Goal: Check status: Check status

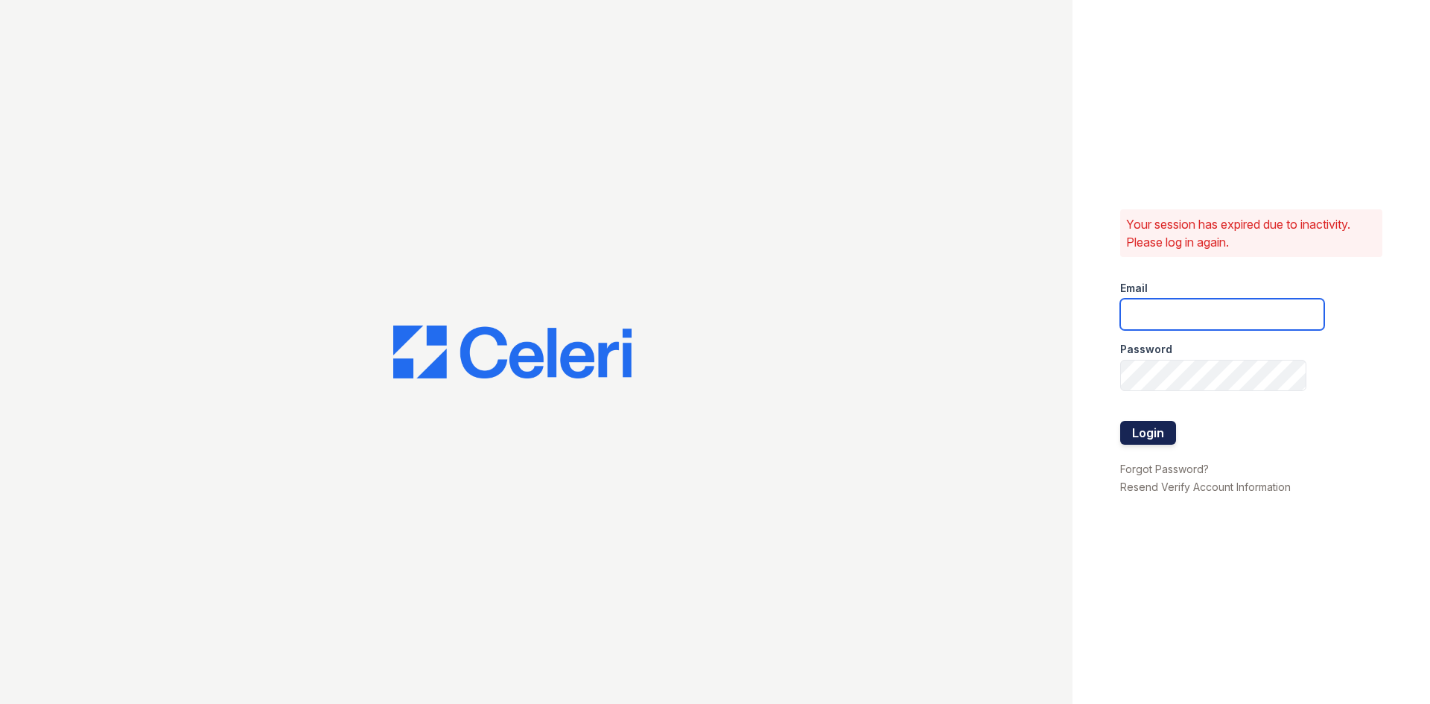
type input "glenrosa.pm@cafmanagement.com"
click at [1151, 434] on button "Login" at bounding box center [1148, 433] width 56 height 24
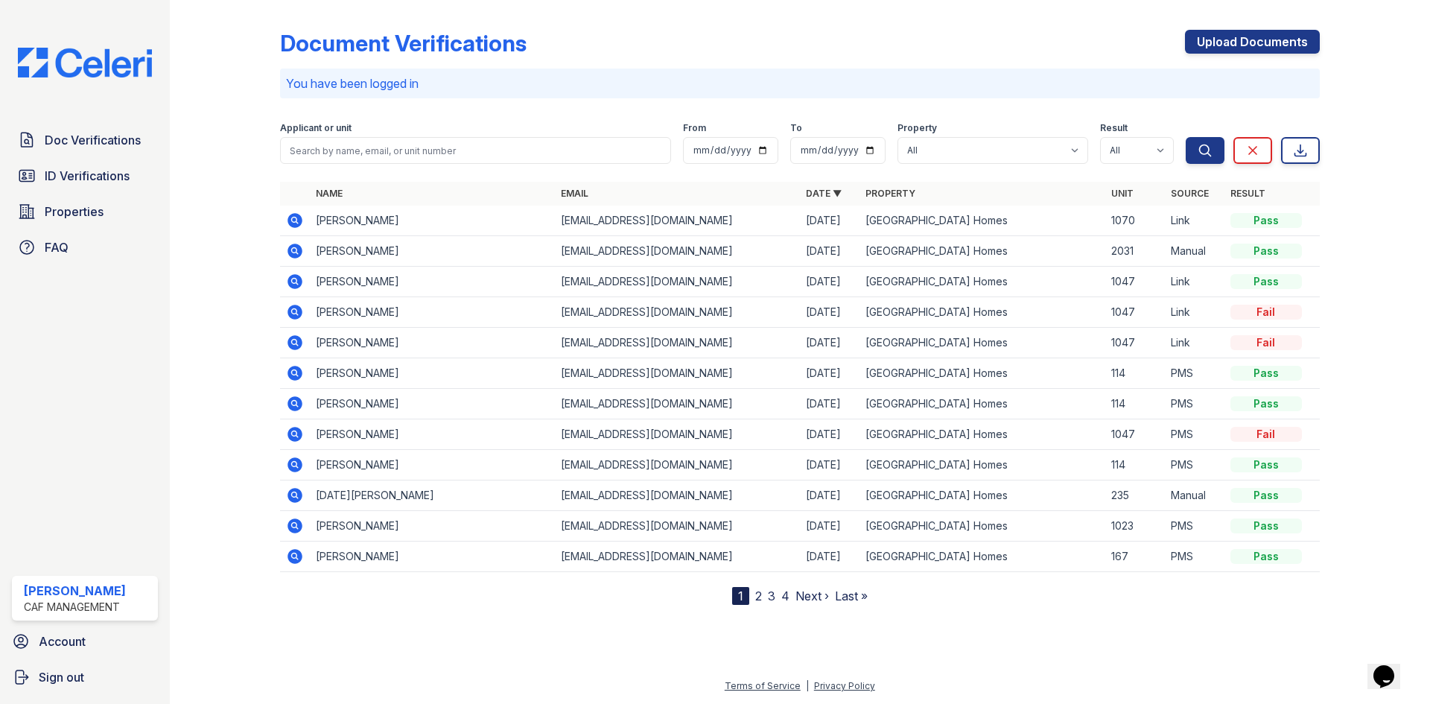
click at [855, 596] on link "Last »" at bounding box center [851, 596] width 33 height 15
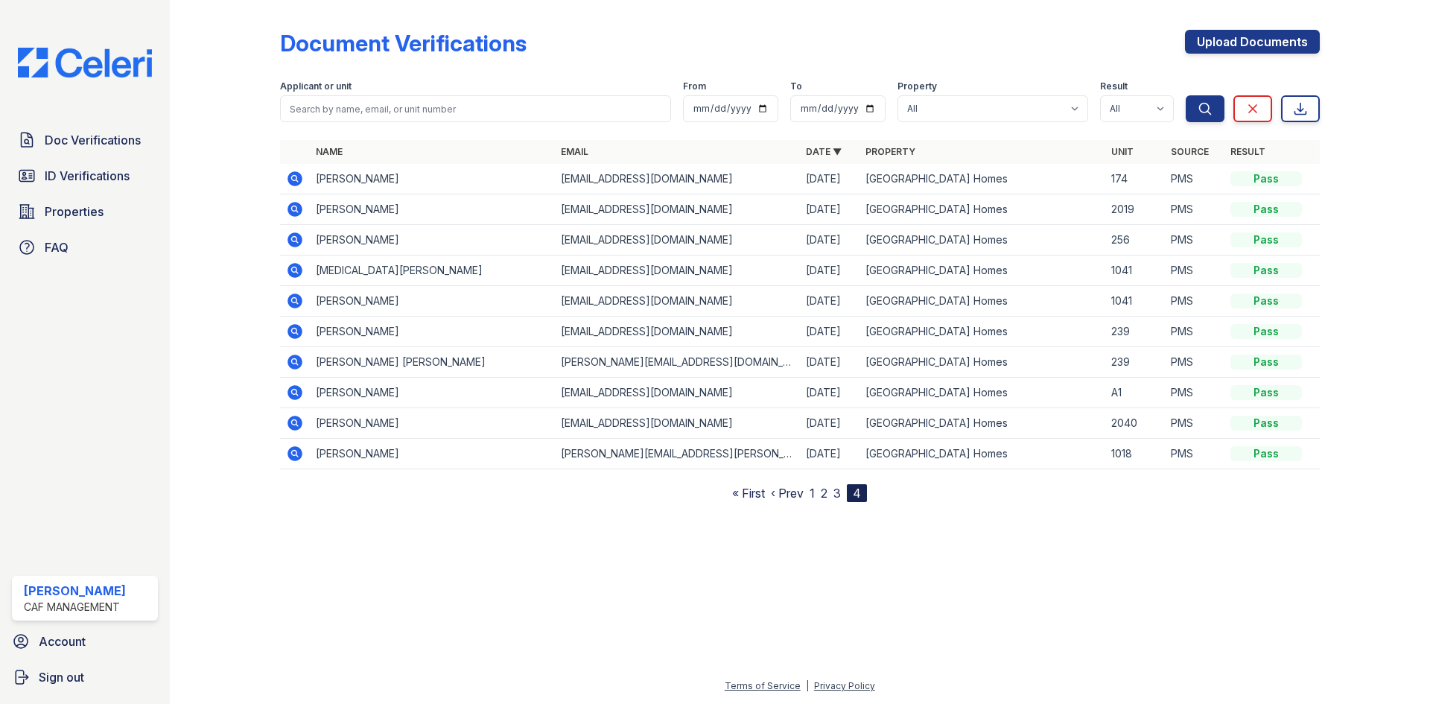
click at [748, 492] on link "« First" at bounding box center [748, 493] width 33 height 15
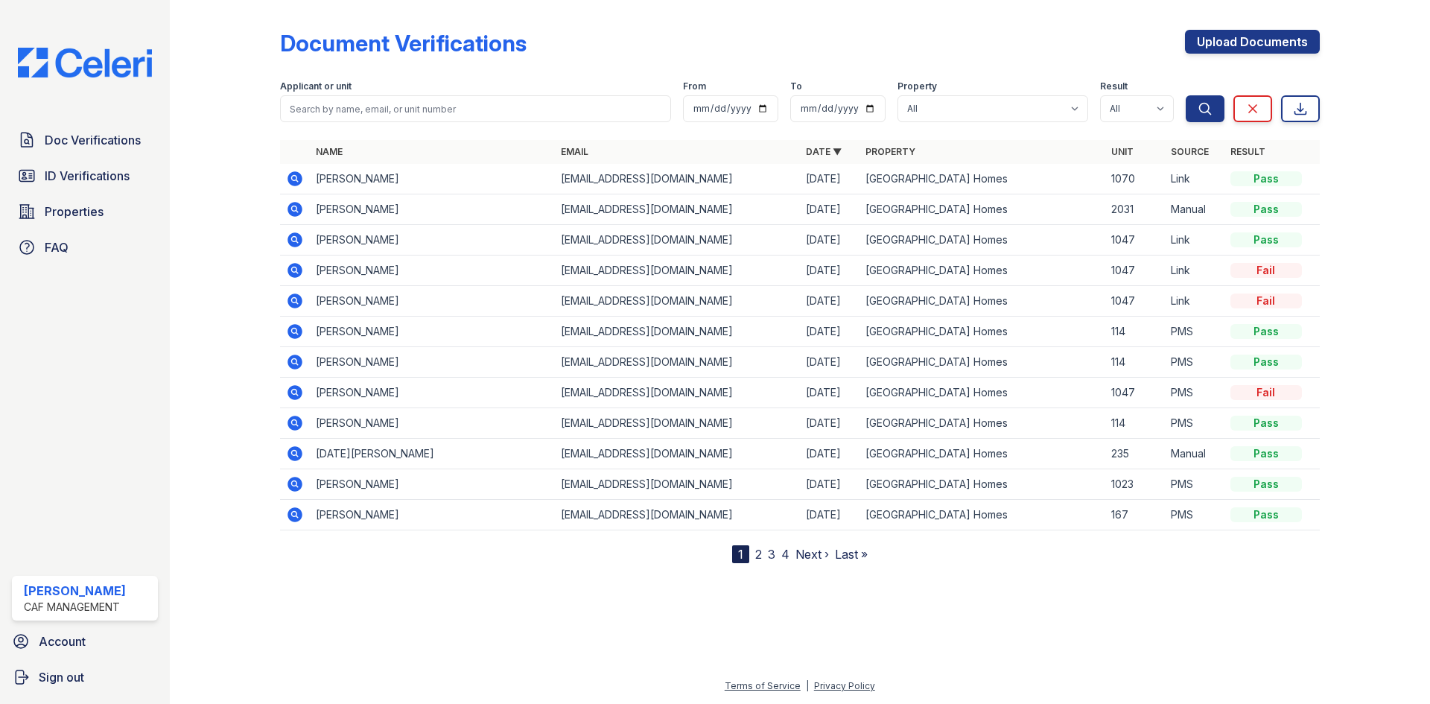
click at [764, 558] on nav "1 2 3 4 Next › Last »" at bounding box center [800, 554] width 136 height 18
click at [758, 558] on link "2" at bounding box center [758, 554] width 7 height 15
click at [298, 273] on icon at bounding box center [295, 270] width 18 height 18
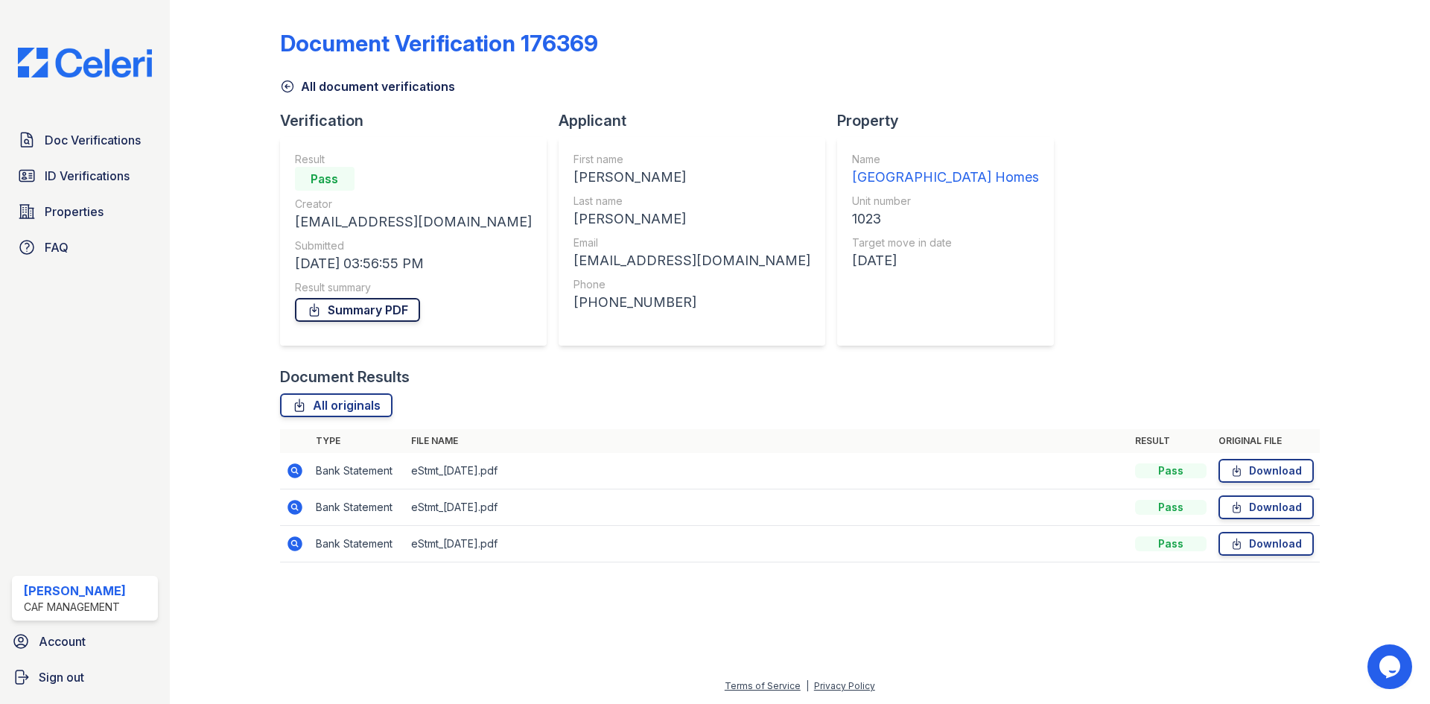
click at [386, 312] on link "Summary PDF" at bounding box center [357, 310] width 125 height 24
click at [286, 88] on icon at bounding box center [287, 86] width 11 height 11
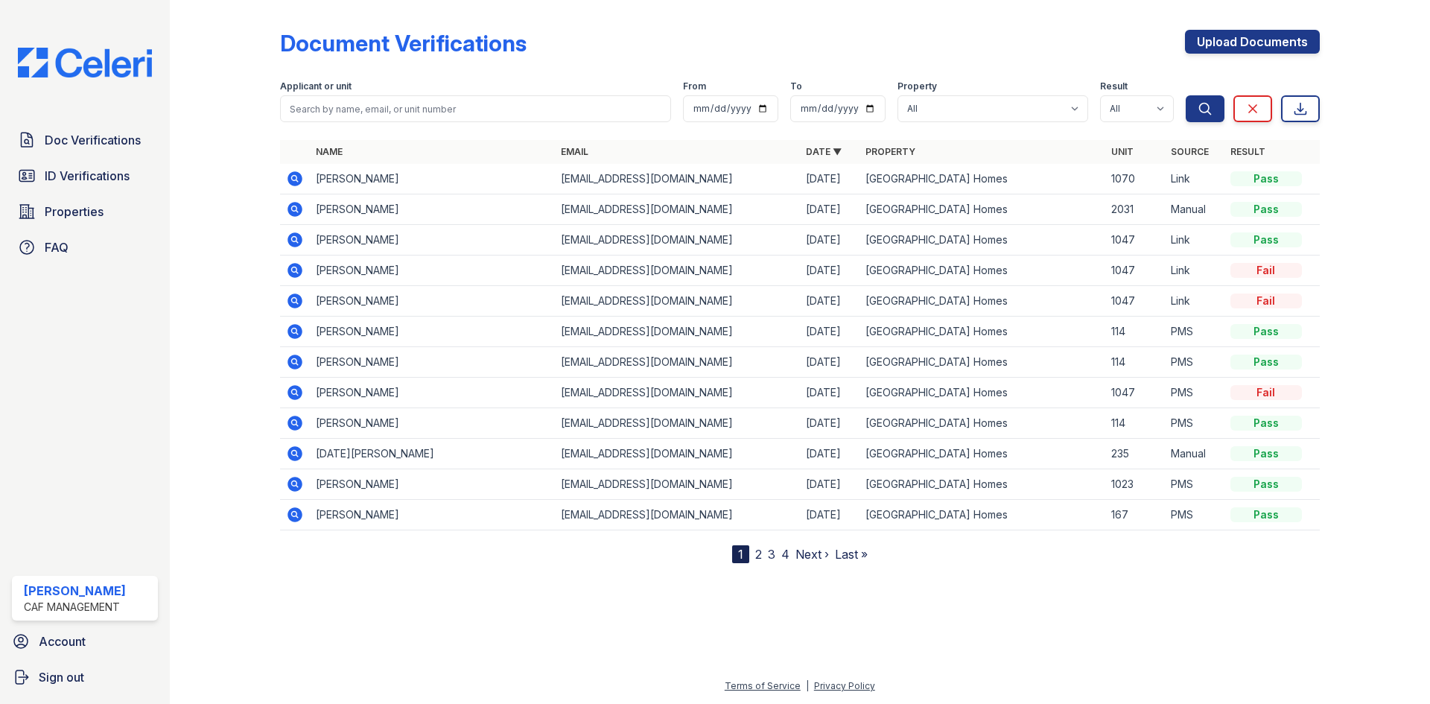
click at [815, 560] on link "Next ›" at bounding box center [813, 554] width 34 height 15
click at [295, 304] on icon at bounding box center [295, 301] width 15 height 15
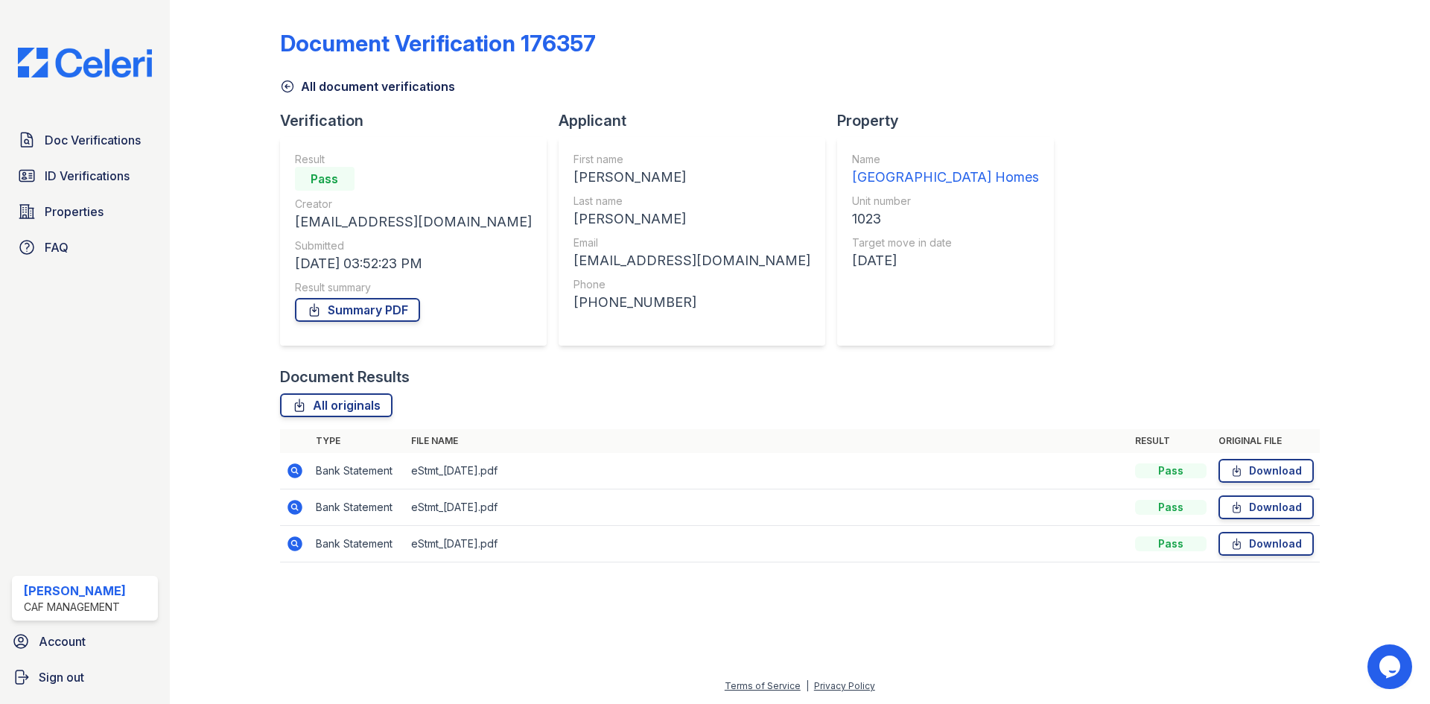
click at [286, 85] on icon at bounding box center [287, 86] width 11 height 11
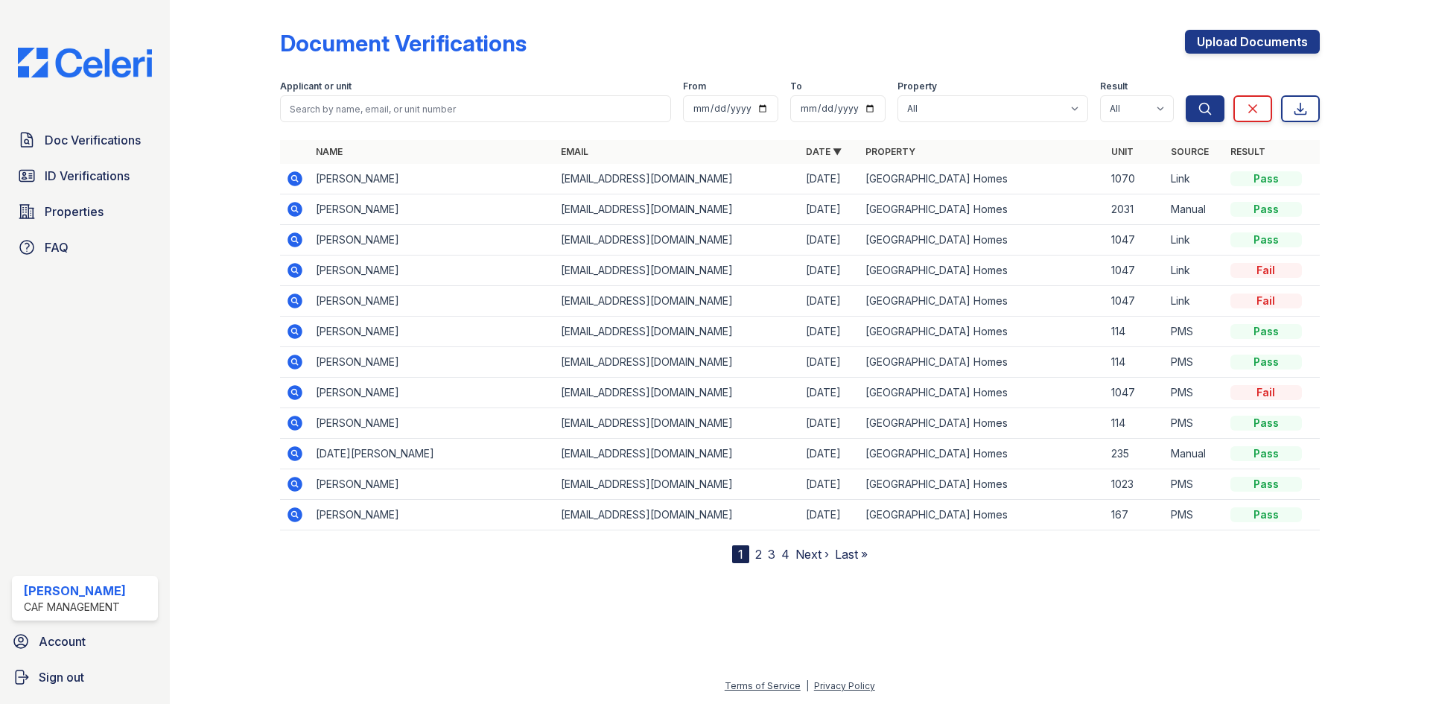
click at [755, 552] on link "2" at bounding box center [758, 554] width 7 height 15
click at [296, 299] on icon at bounding box center [294, 300] width 4 height 4
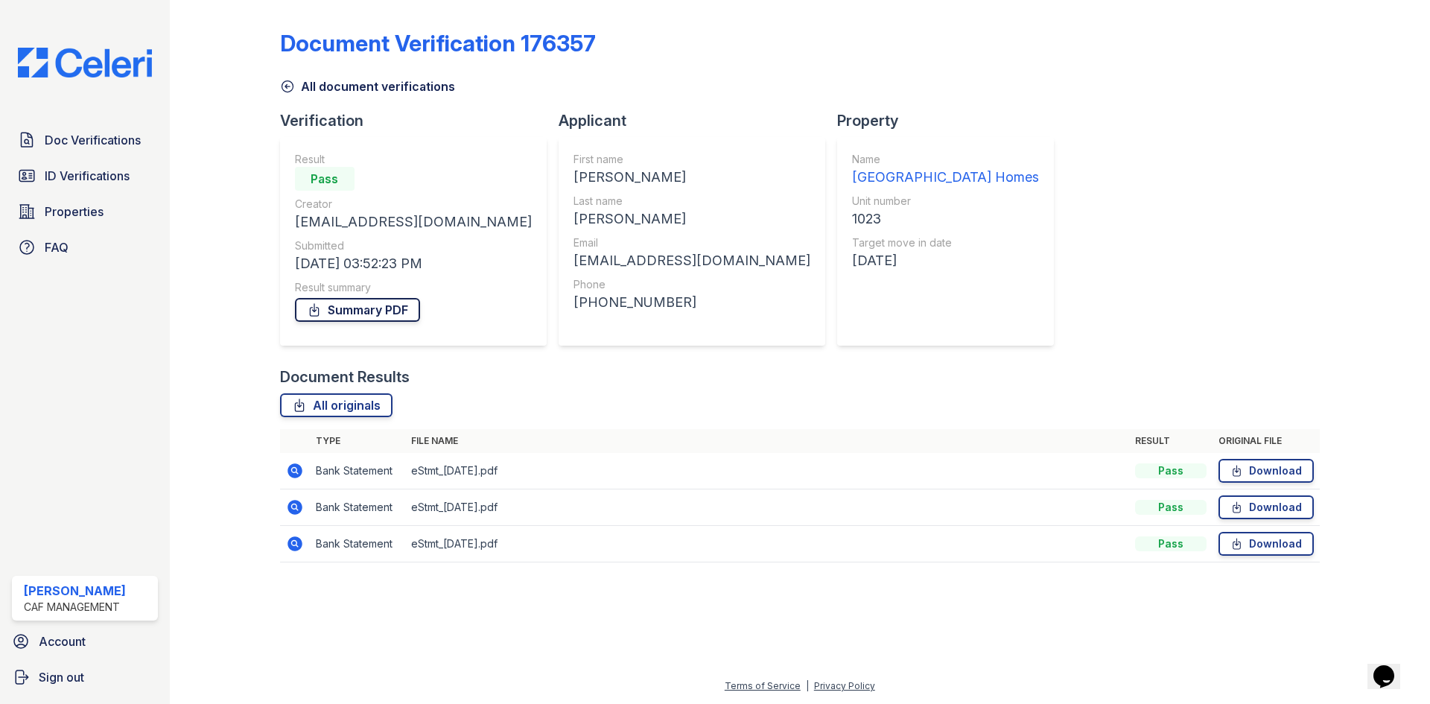
click at [320, 309] on icon at bounding box center [314, 309] width 15 height 15
click at [285, 83] on icon at bounding box center [287, 86] width 15 height 15
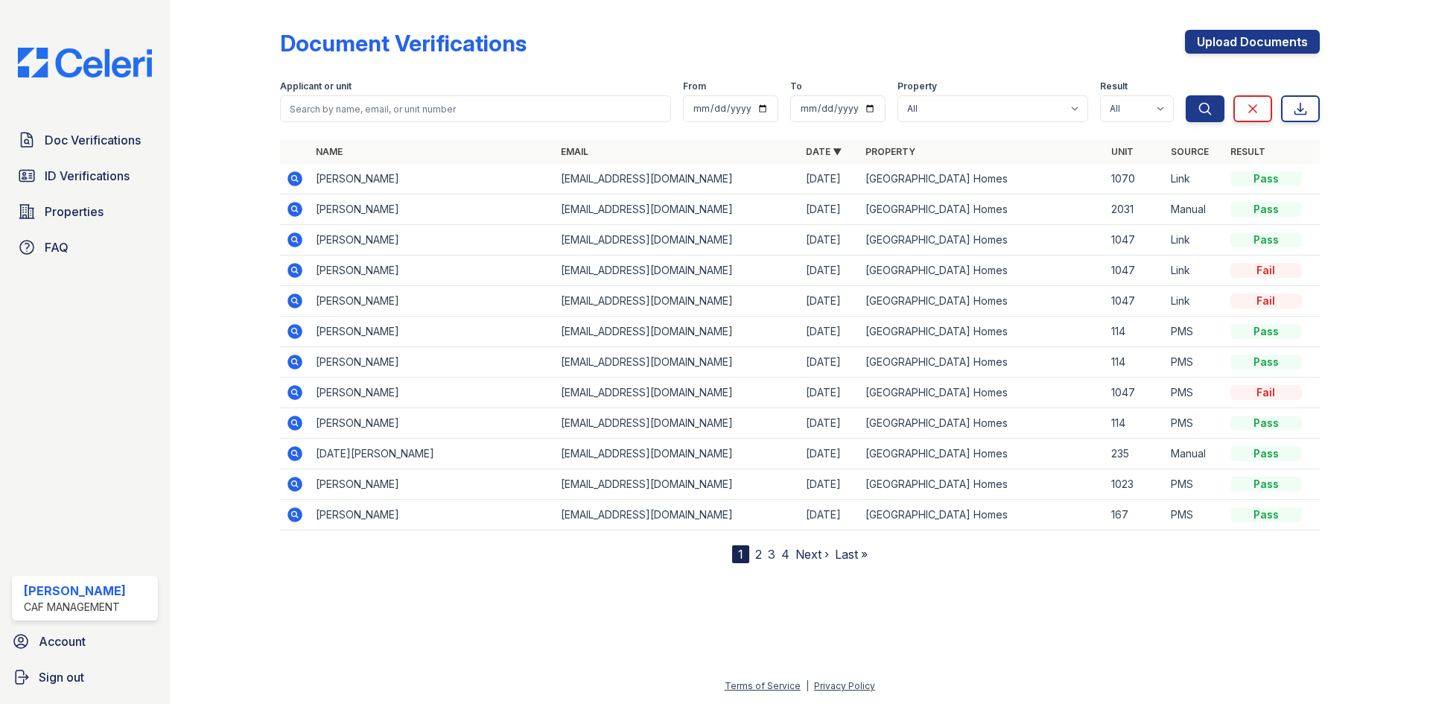
click at [755, 558] on link "2" at bounding box center [758, 554] width 7 height 15
click at [298, 305] on icon at bounding box center [295, 301] width 15 height 15
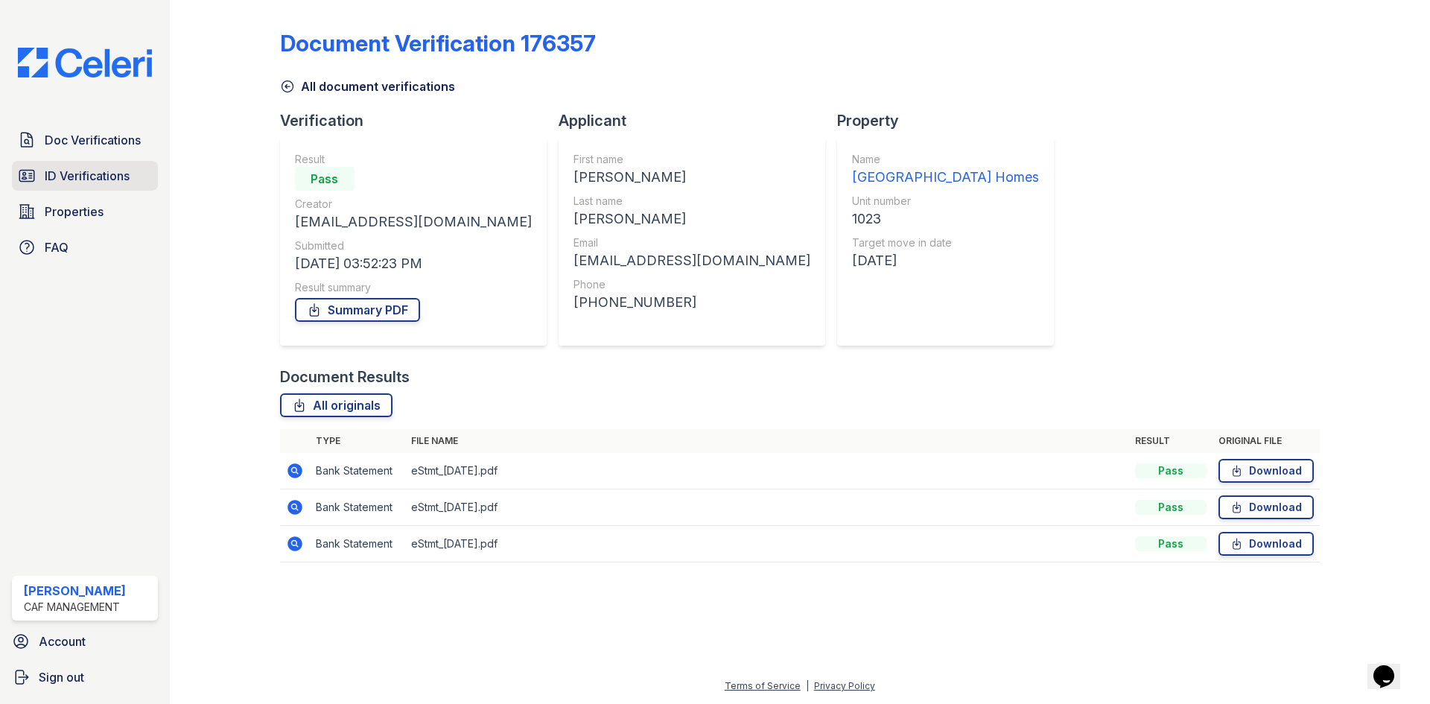
click at [113, 174] on span "ID Verifications" at bounding box center [87, 176] width 85 height 18
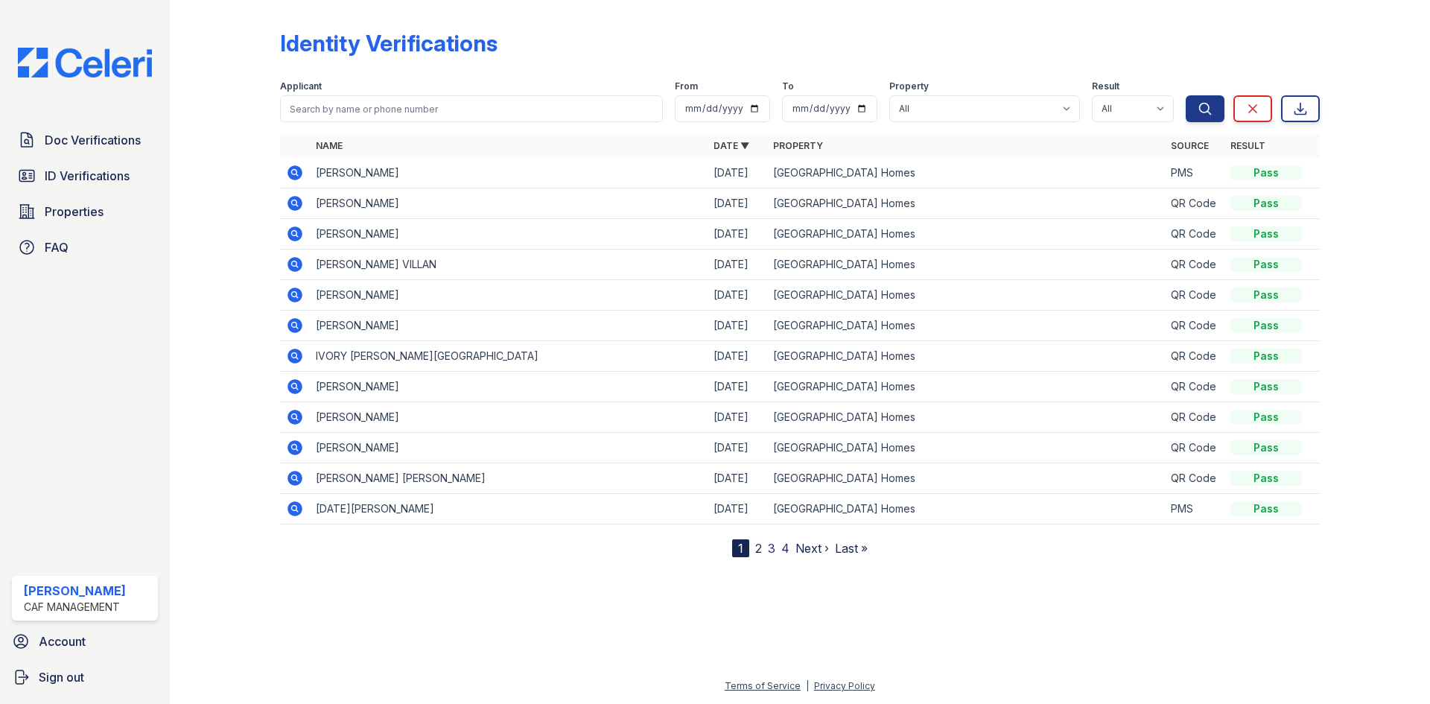
click at [755, 548] on link "2" at bounding box center [758, 548] width 7 height 15
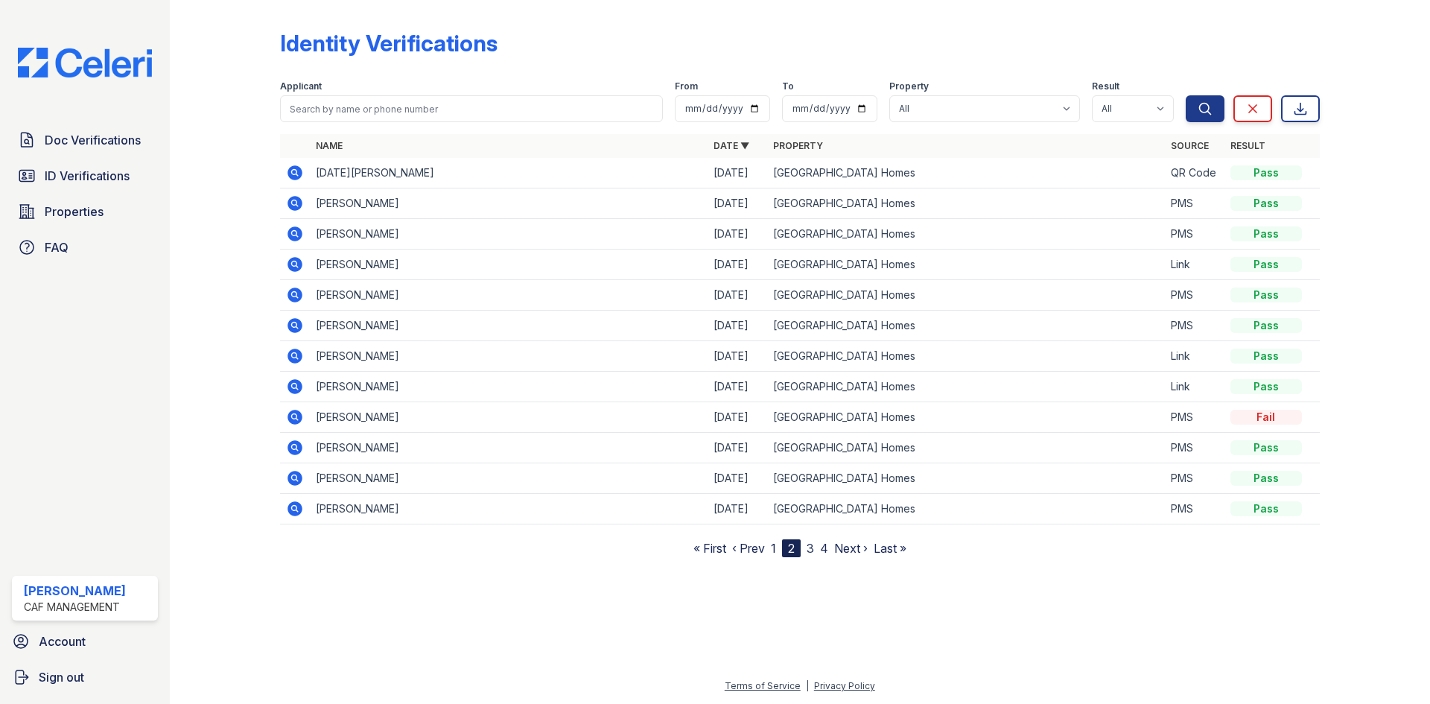
click at [298, 357] on icon at bounding box center [295, 356] width 15 height 15
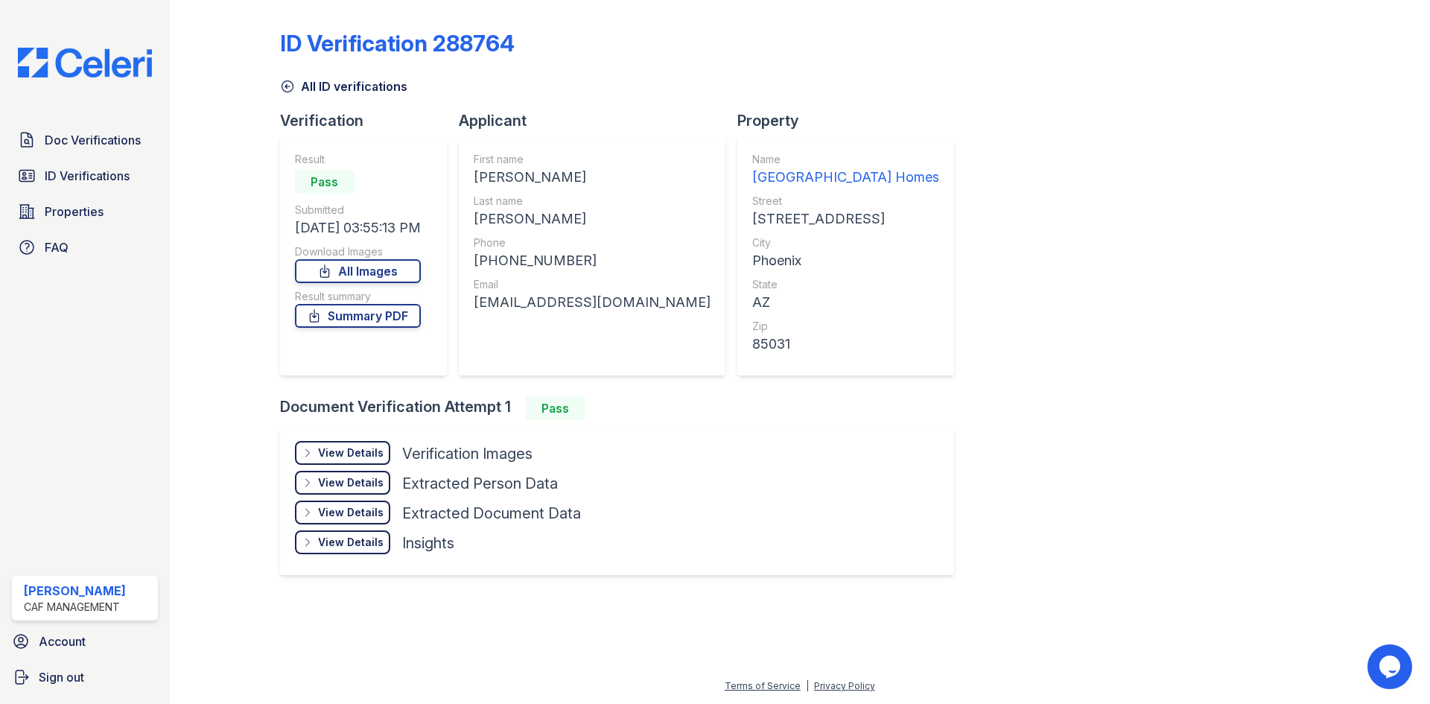
click at [356, 328] on div "Result Pass Submitted [DATE] 03:55:13 PM Download Images All Images Result summ…" at bounding box center [358, 256] width 126 height 209
click at [364, 317] on link "Summary PDF" at bounding box center [358, 316] width 126 height 24
click at [360, 455] on div "View Details" at bounding box center [351, 453] width 66 height 15
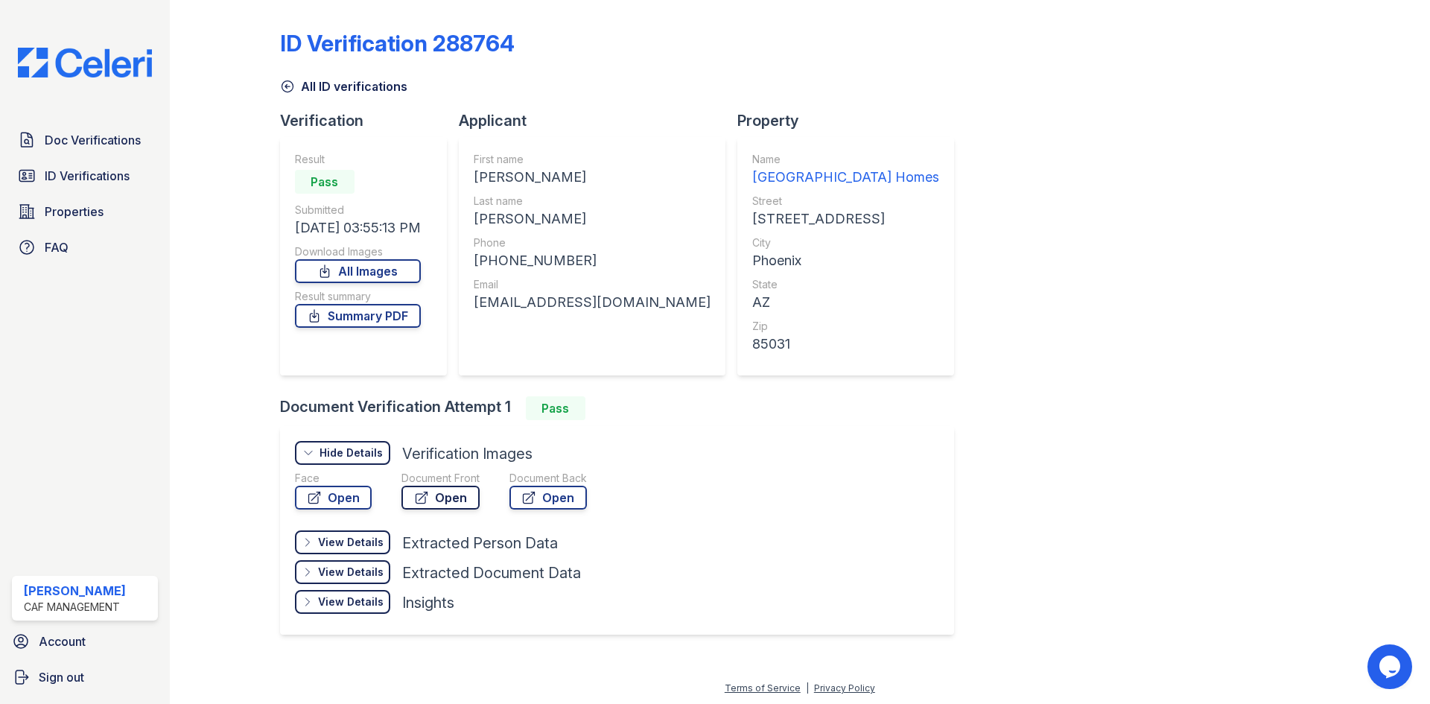
click at [448, 502] on link "Open" at bounding box center [441, 498] width 78 height 24
click at [124, 142] on span "Doc Verifications" at bounding box center [93, 140] width 96 height 18
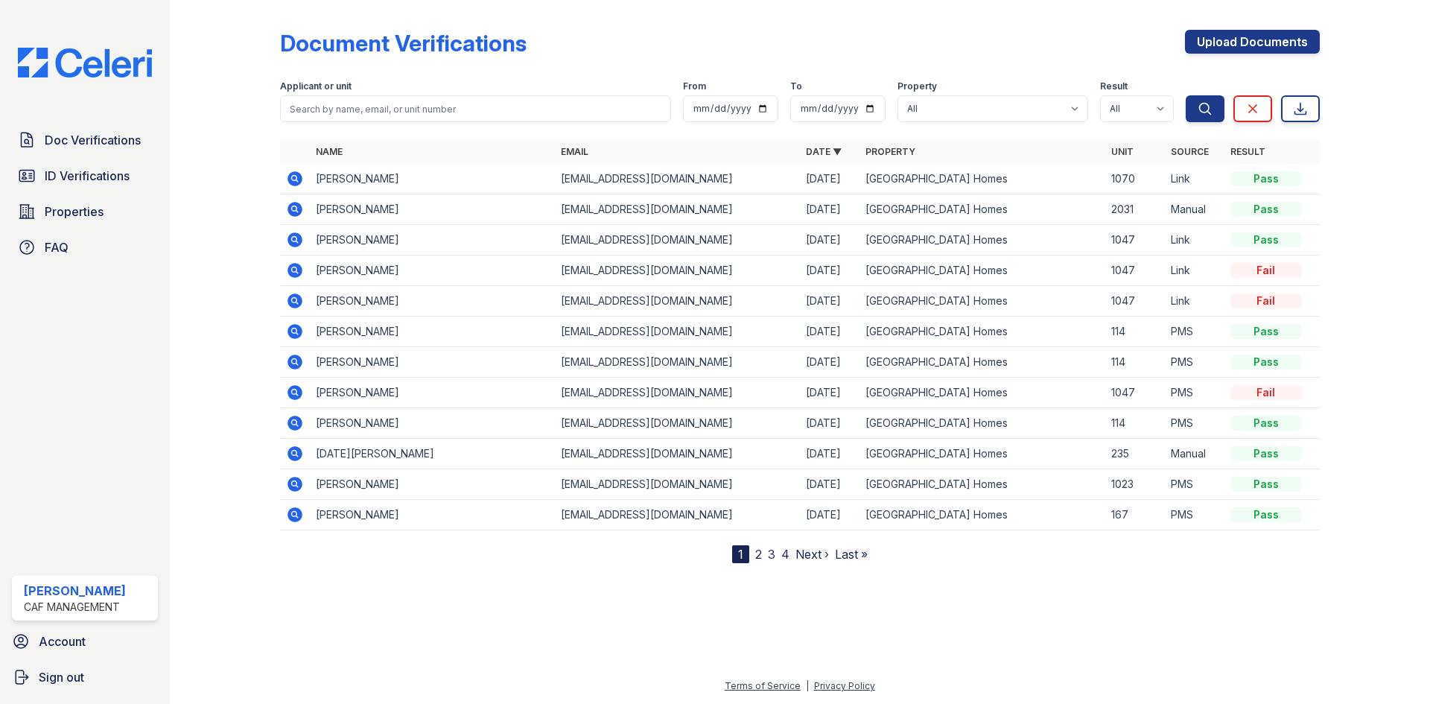
click at [755, 548] on link "2" at bounding box center [758, 554] width 7 height 15
click at [295, 270] on icon at bounding box center [294, 269] width 4 height 4
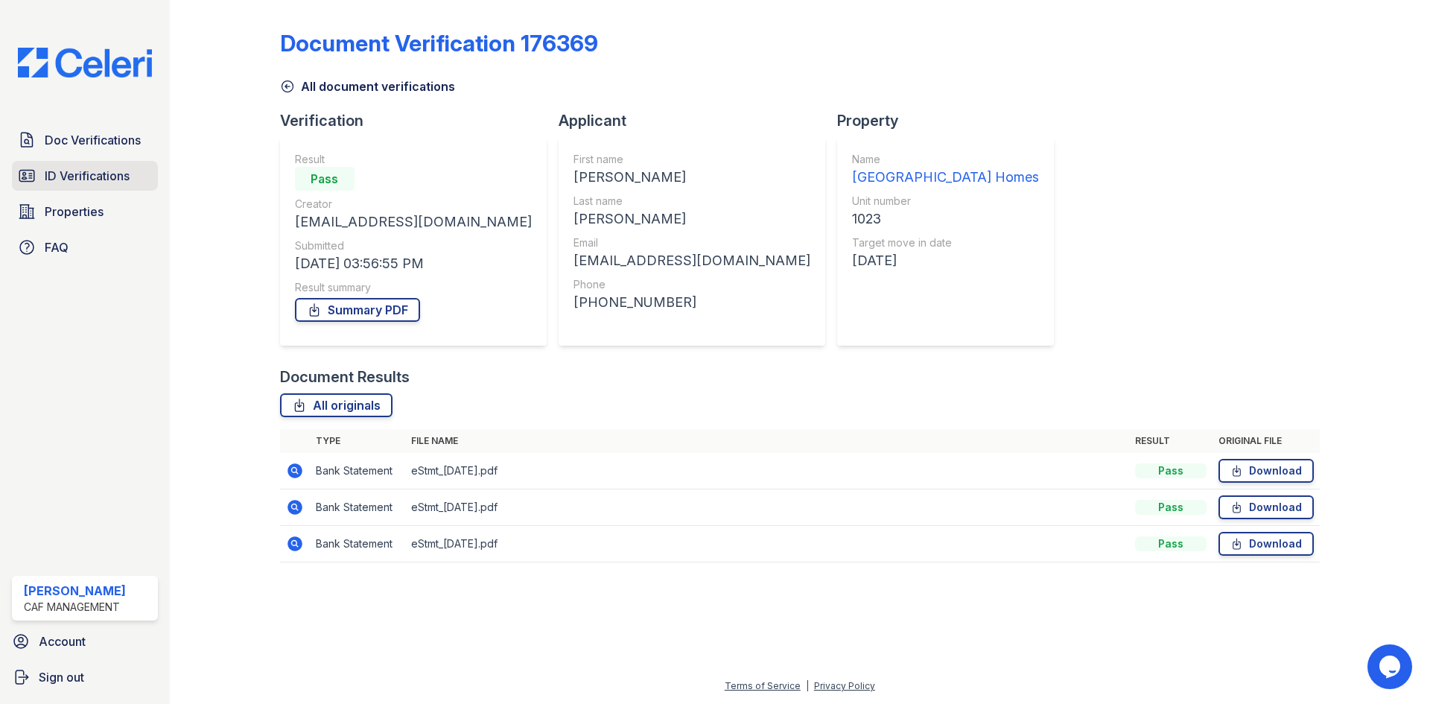
click at [89, 172] on span "ID Verifications" at bounding box center [87, 176] width 85 height 18
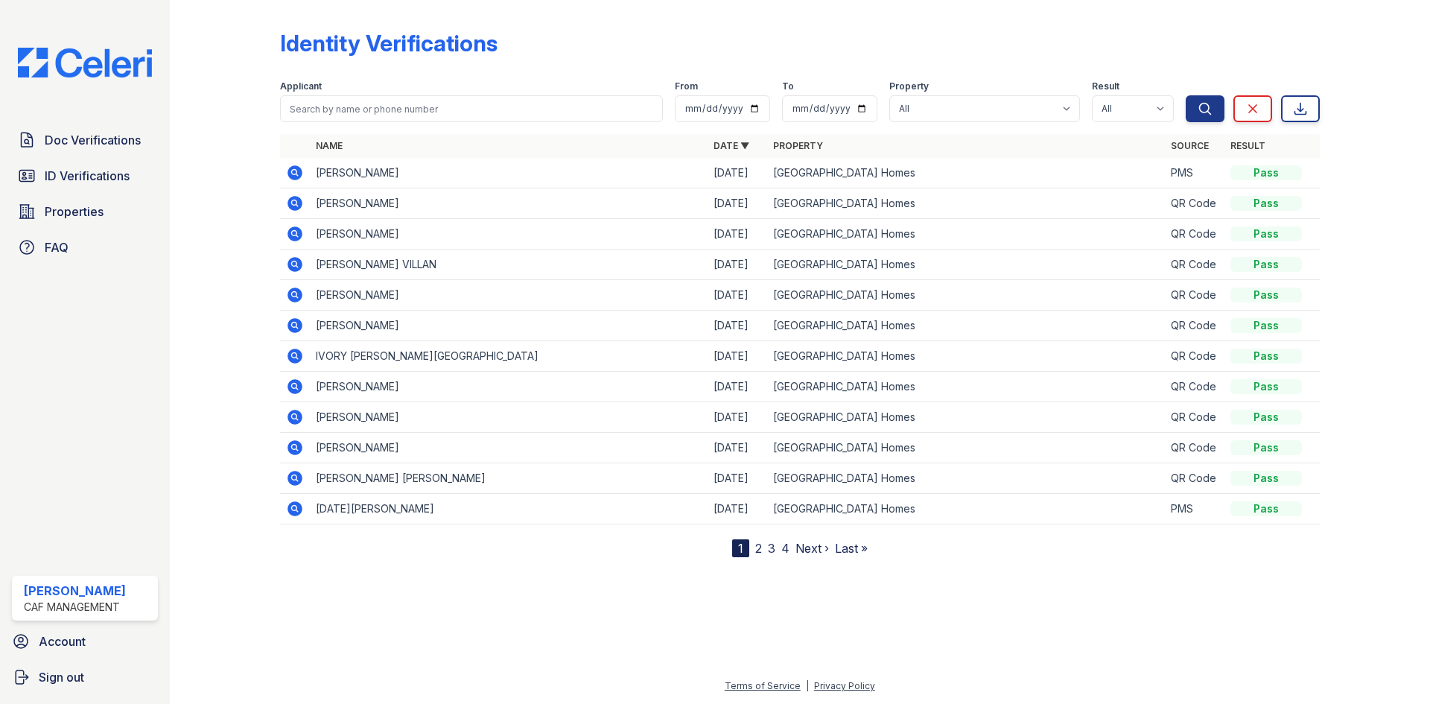
click at [761, 550] on link "2" at bounding box center [758, 548] width 7 height 15
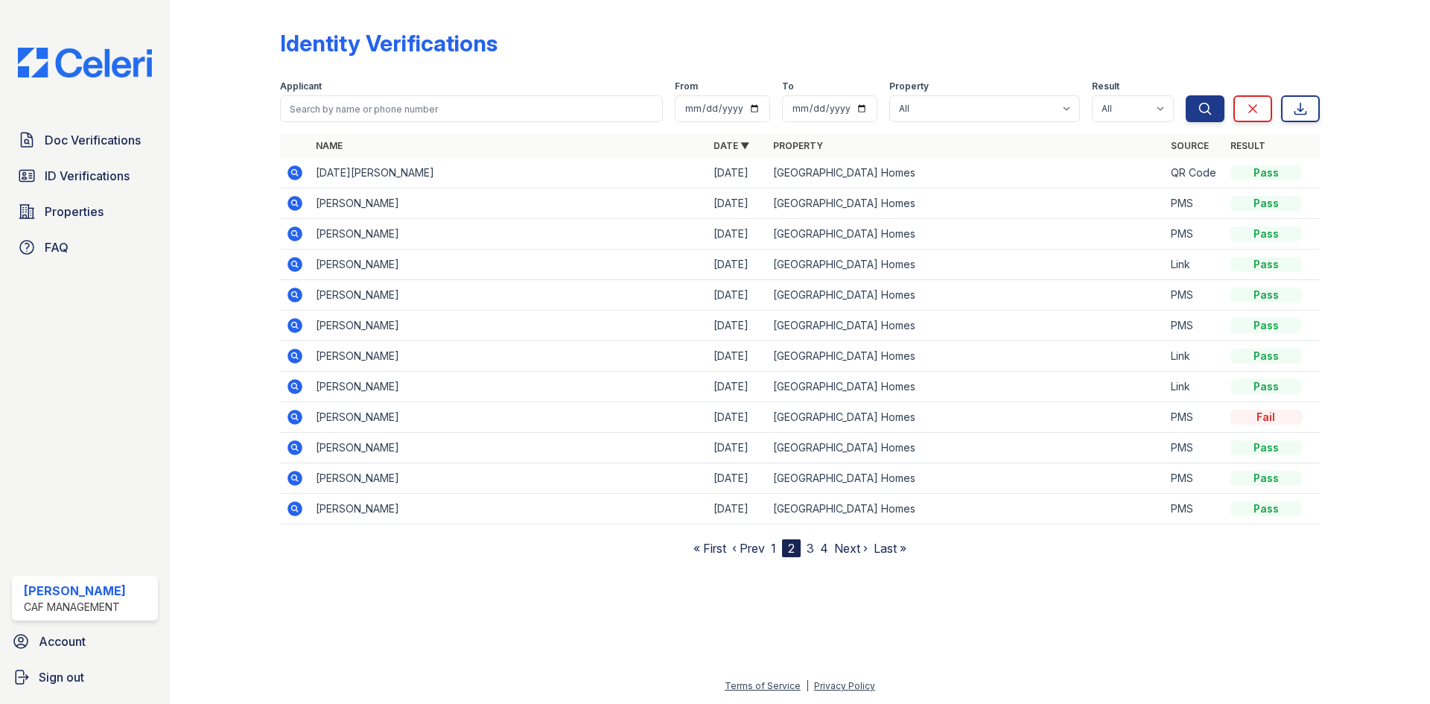
click at [299, 389] on icon at bounding box center [295, 386] width 15 height 15
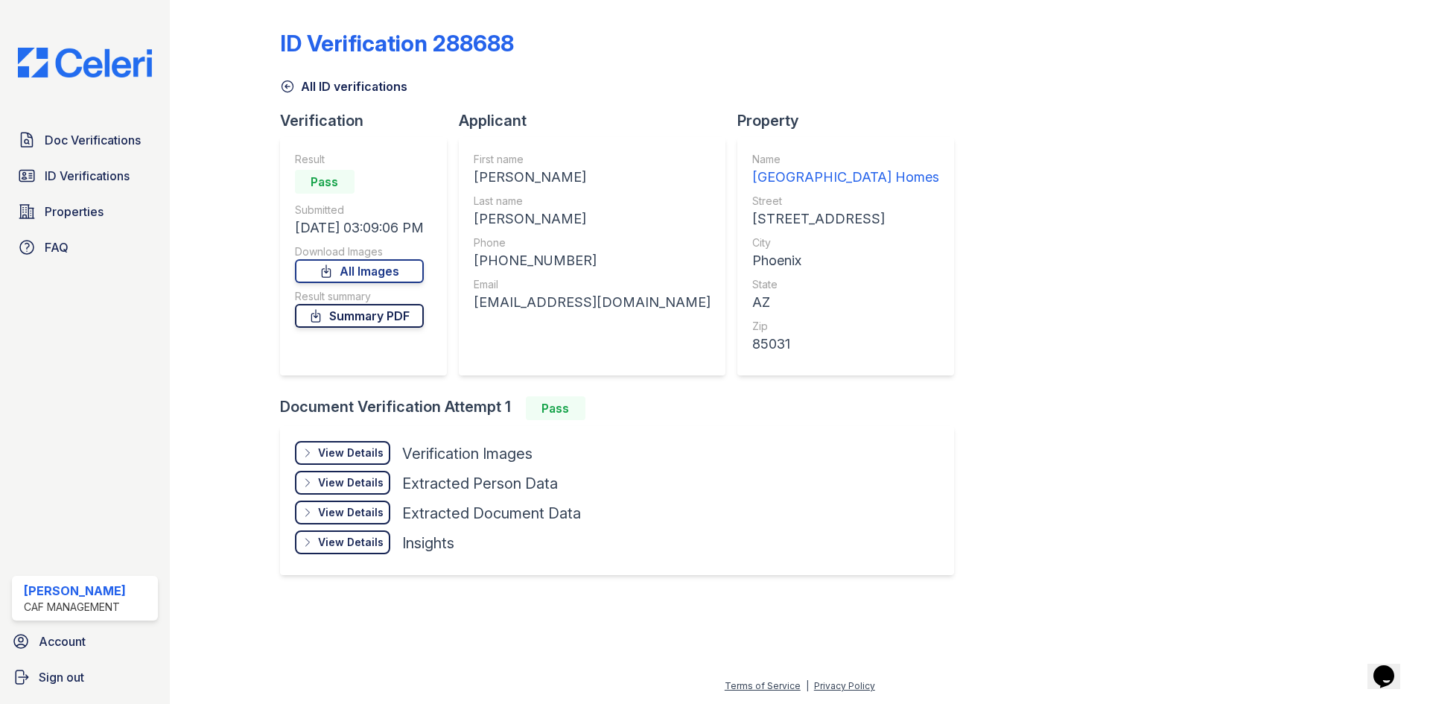
click at [368, 315] on link "Summary PDF" at bounding box center [359, 316] width 129 height 24
click at [339, 451] on div "View Details" at bounding box center [351, 453] width 66 height 15
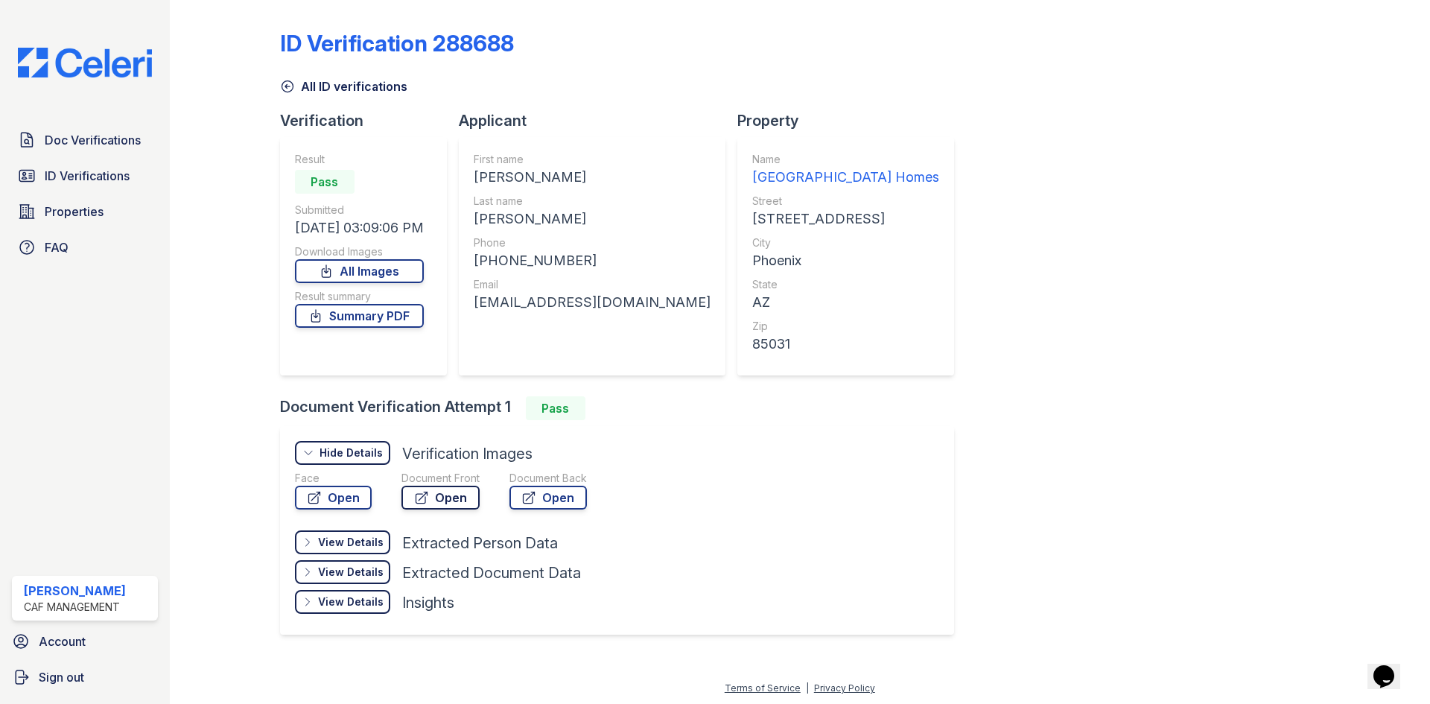
click at [418, 499] on icon at bounding box center [421, 497] width 15 height 15
